Goal: Task Accomplishment & Management: Use online tool/utility

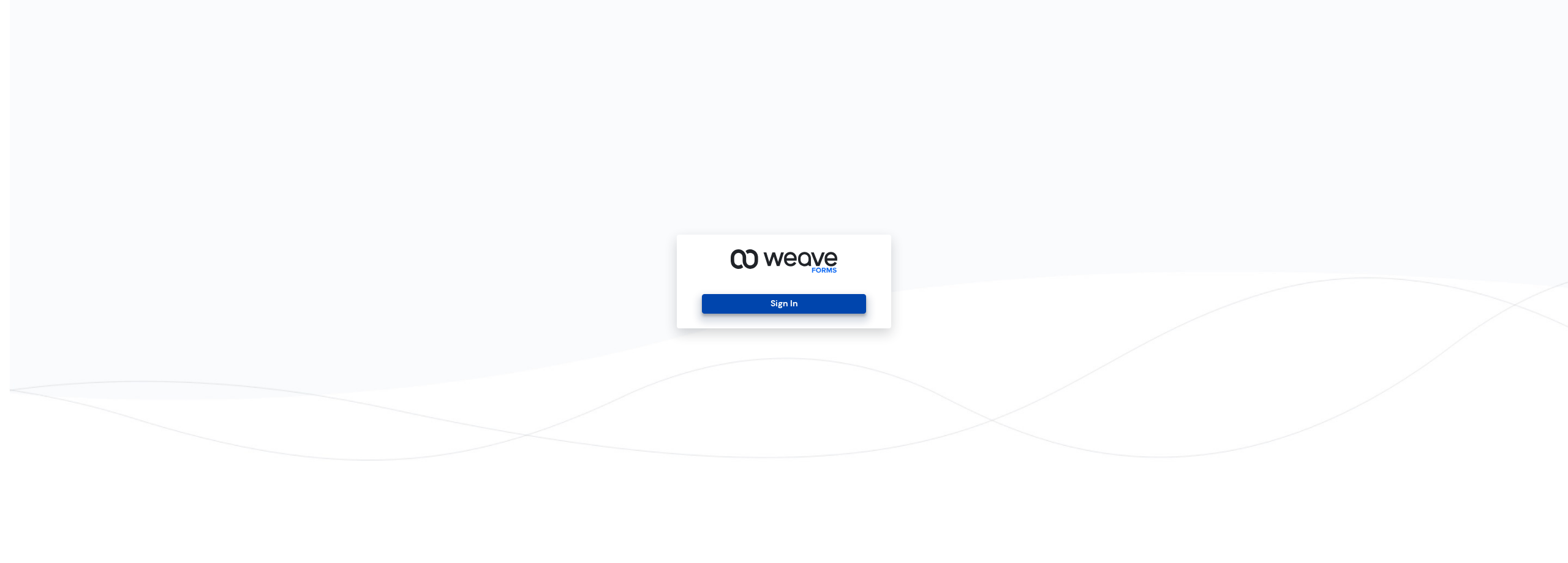
click at [802, 311] on button "Sign In" at bounding box center [783, 304] width 163 height 19
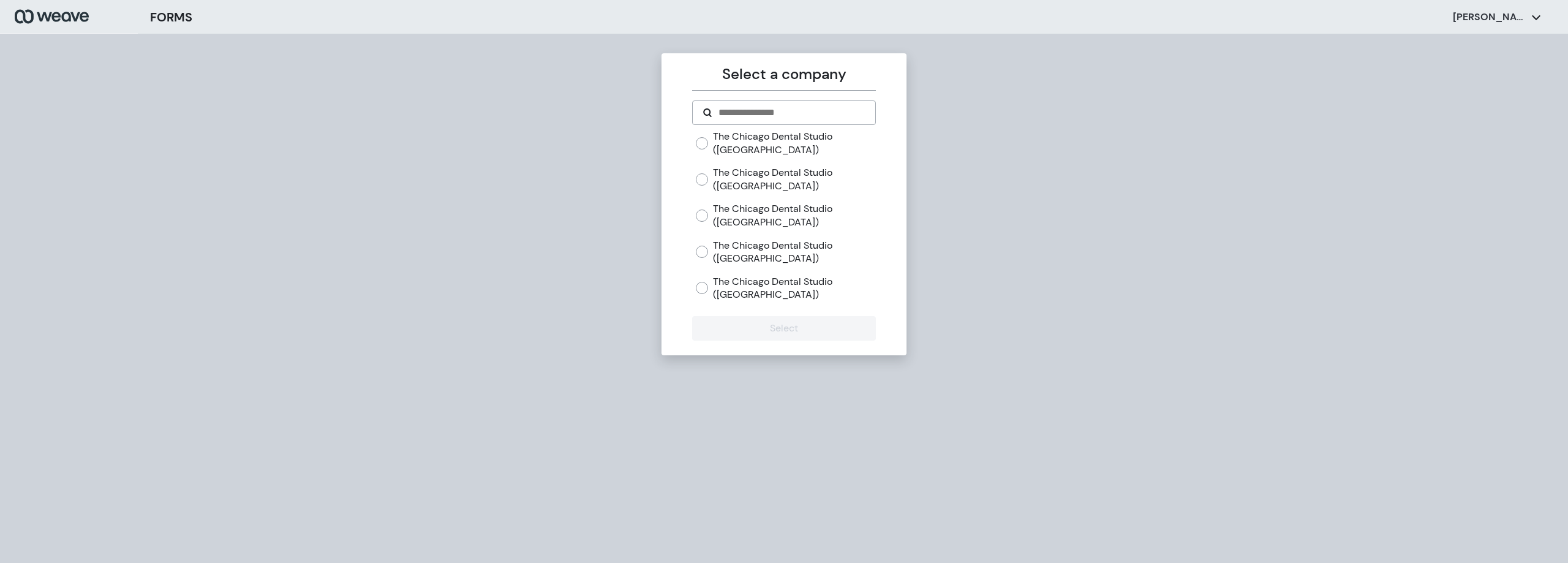
click at [727, 254] on label "The Chicago Dental Studio ([GEOGRAPHIC_DATA])" at bounding box center [794, 252] width 162 height 26
click at [759, 331] on button "Select" at bounding box center [783, 328] width 183 height 25
